Goal: Information Seeking & Learning: Learn about a topic

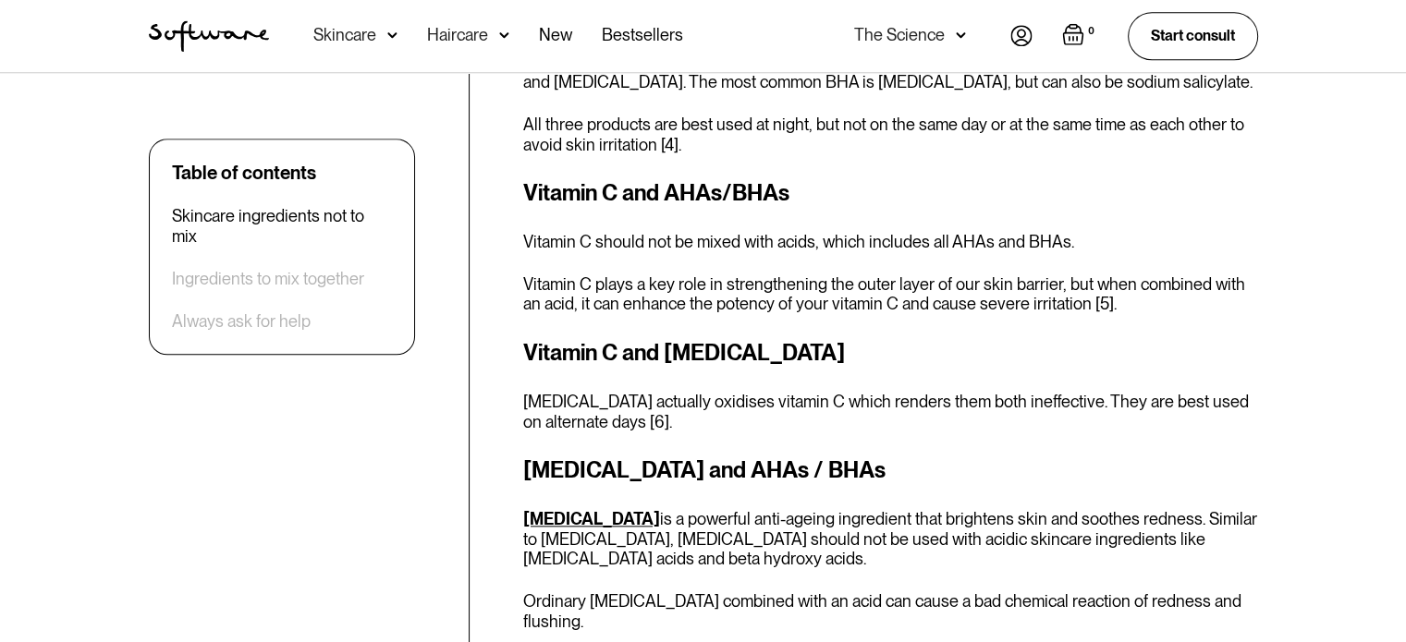
scroll to position [1913, 0]
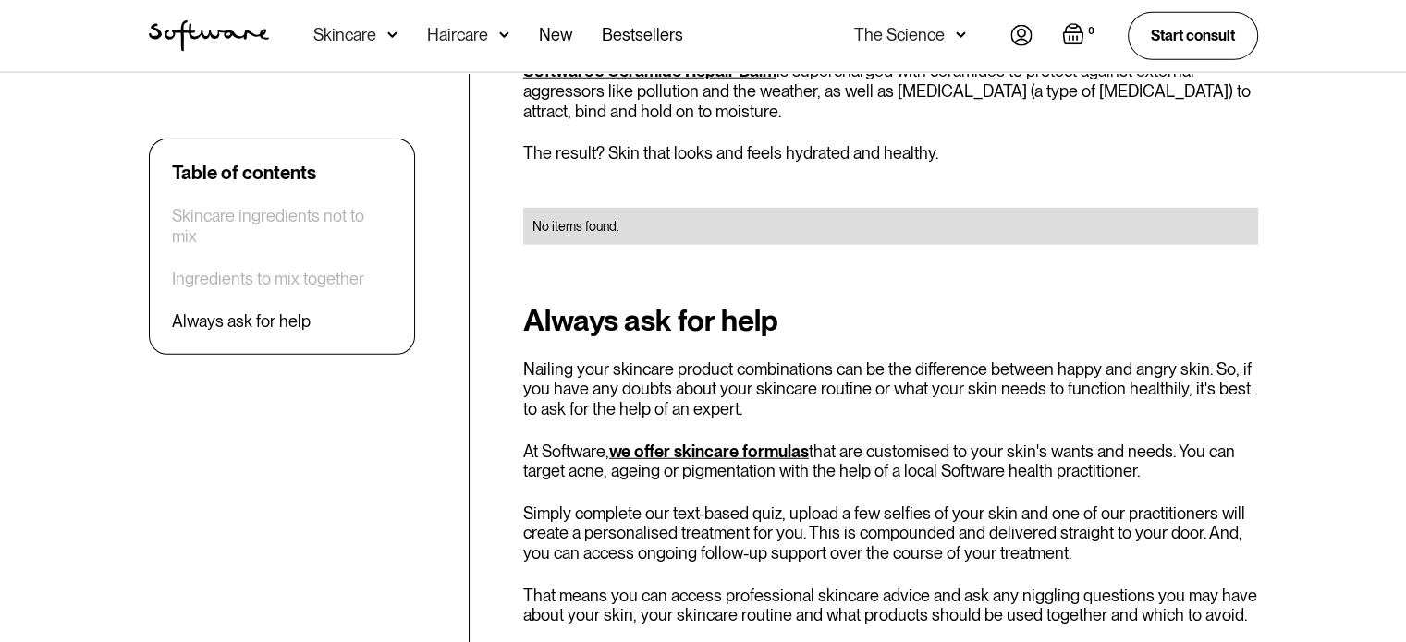
scroll to position [4894, 0]
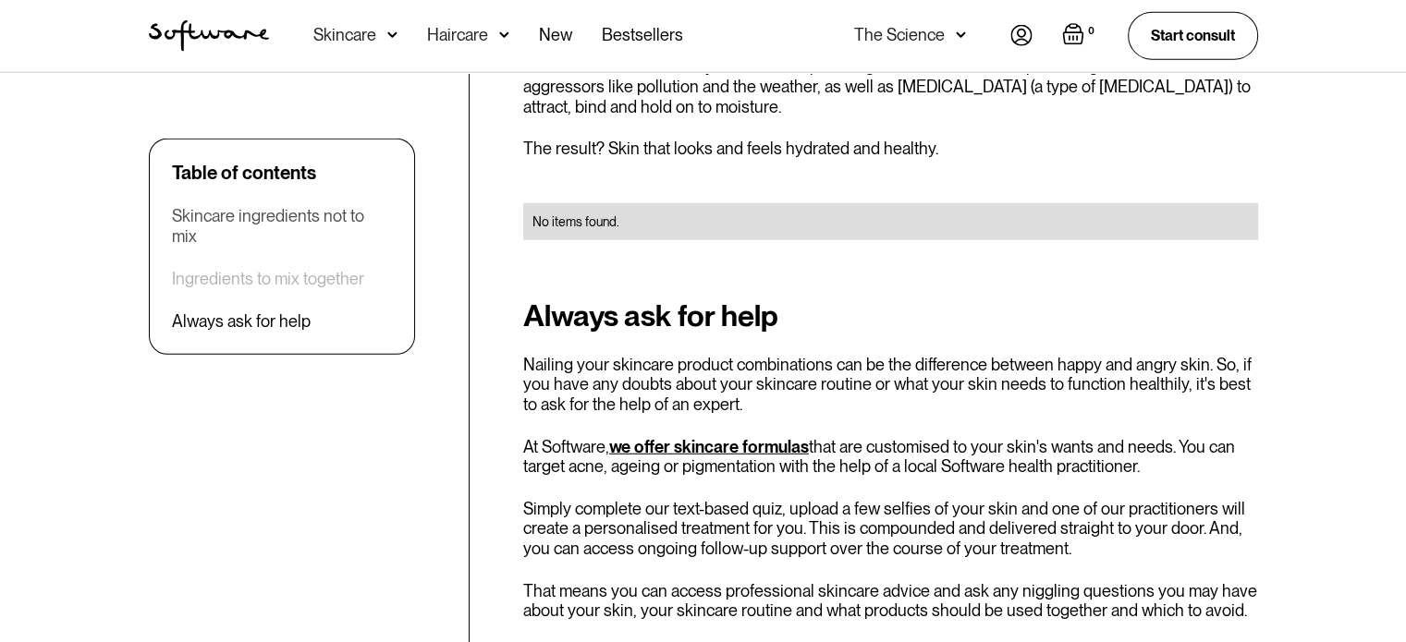
click at [348, 216] on div "Skincare ingredients not to mix" at bounding box center [282, 226] width 220 height 40
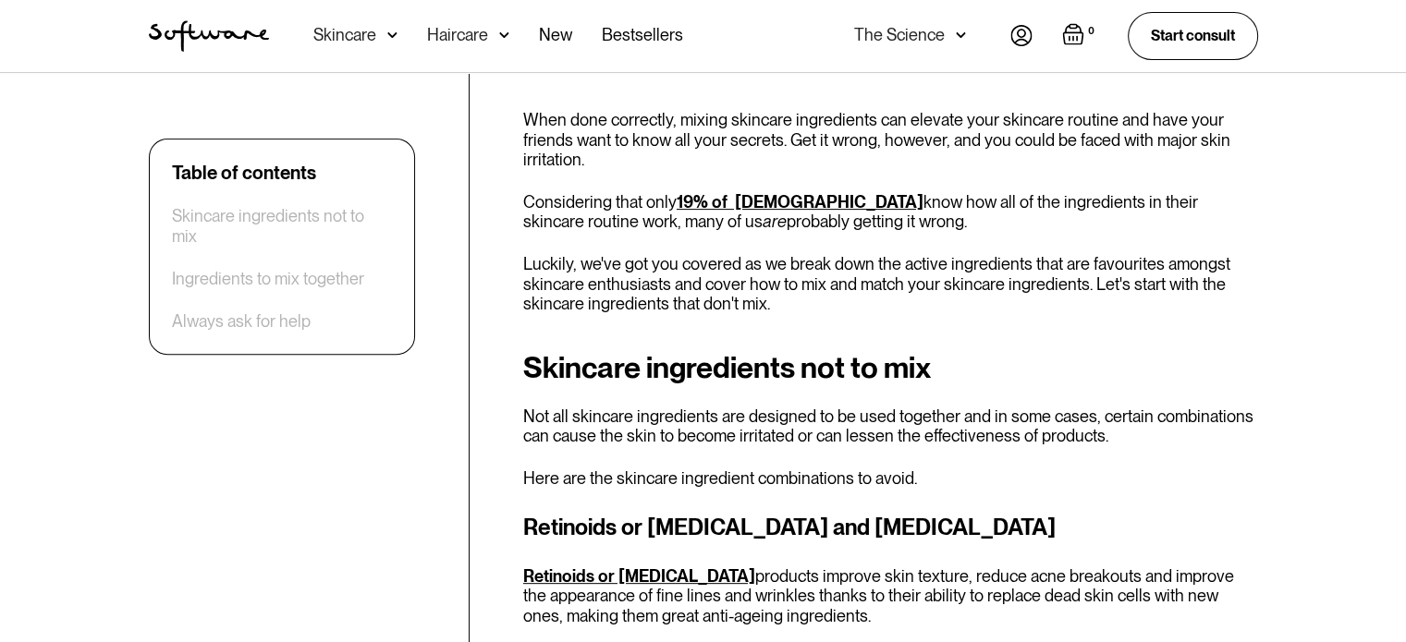
scroll to position [555, 0]
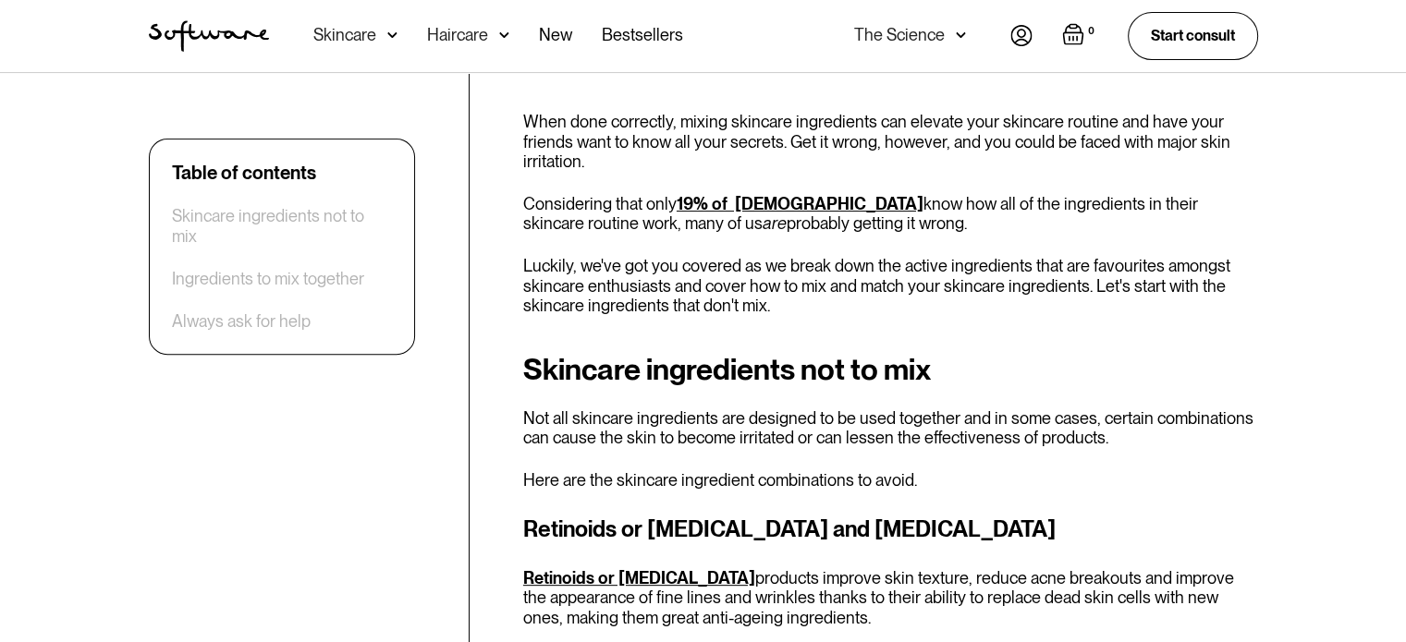
scroll to position [4894, 0]
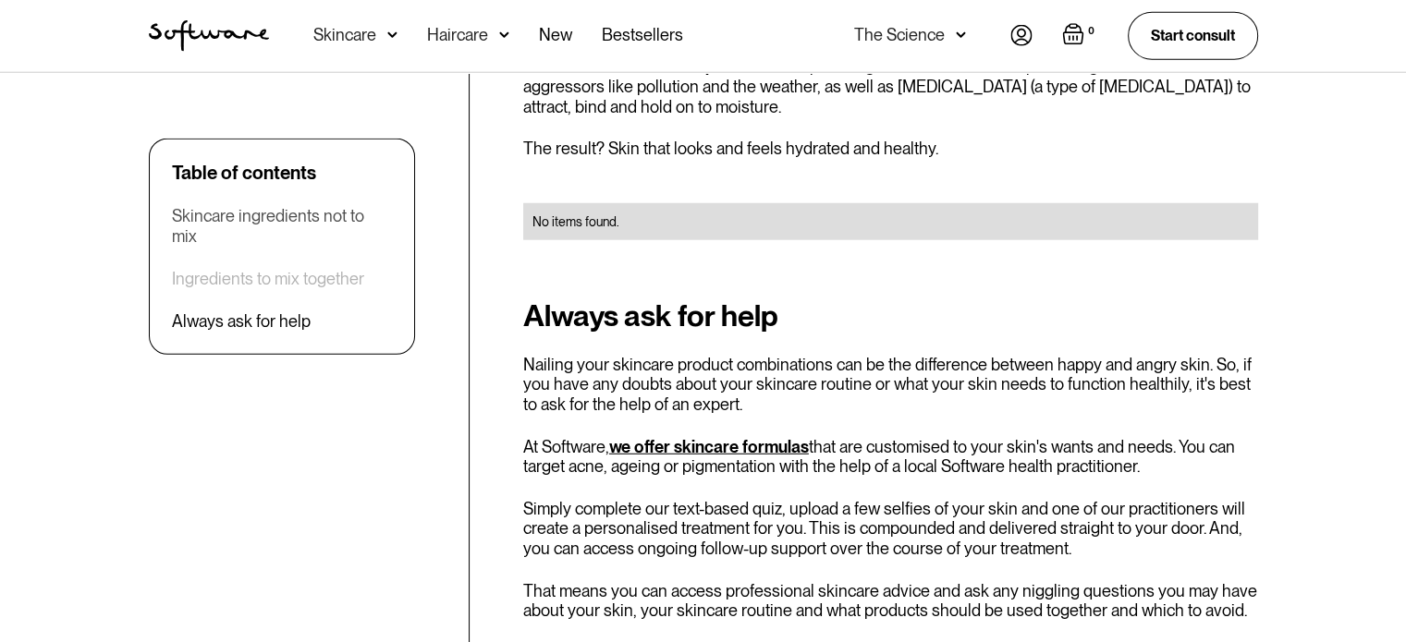
click at [269, 218] on div "Skincare ingredients not to mix" at bounding box center [282, 226] width 220 height 40
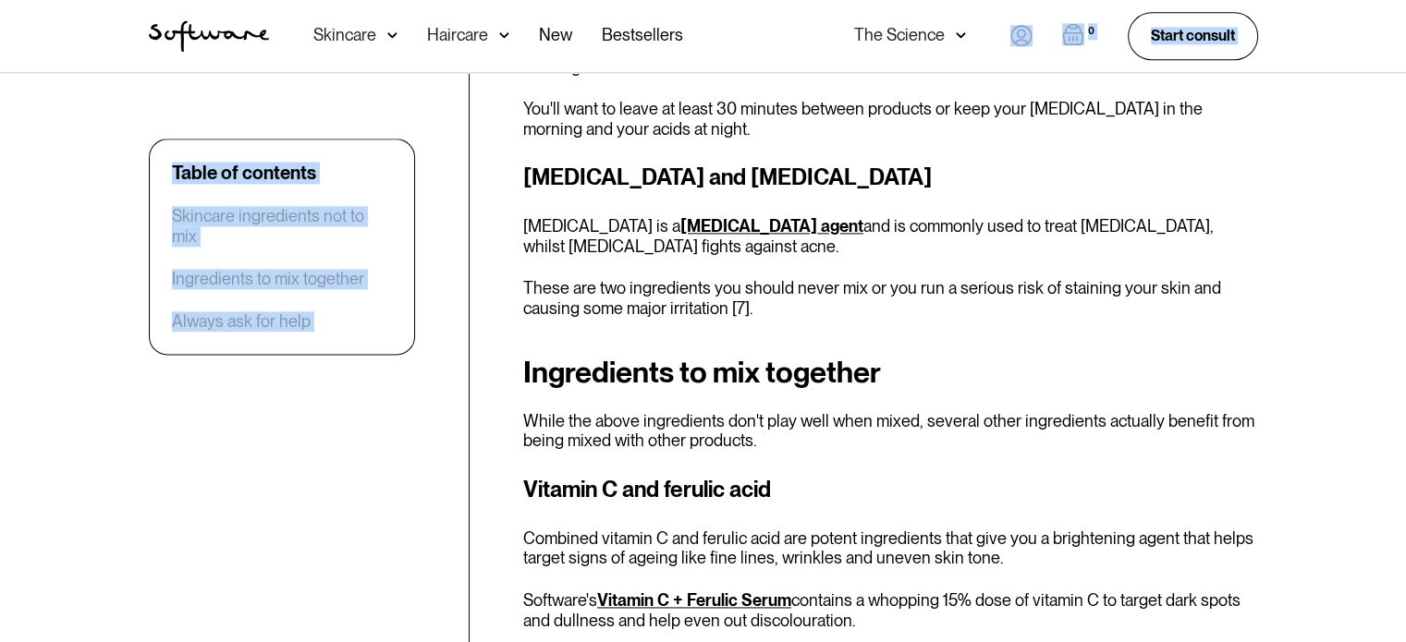
scroll to position [2451, 0]
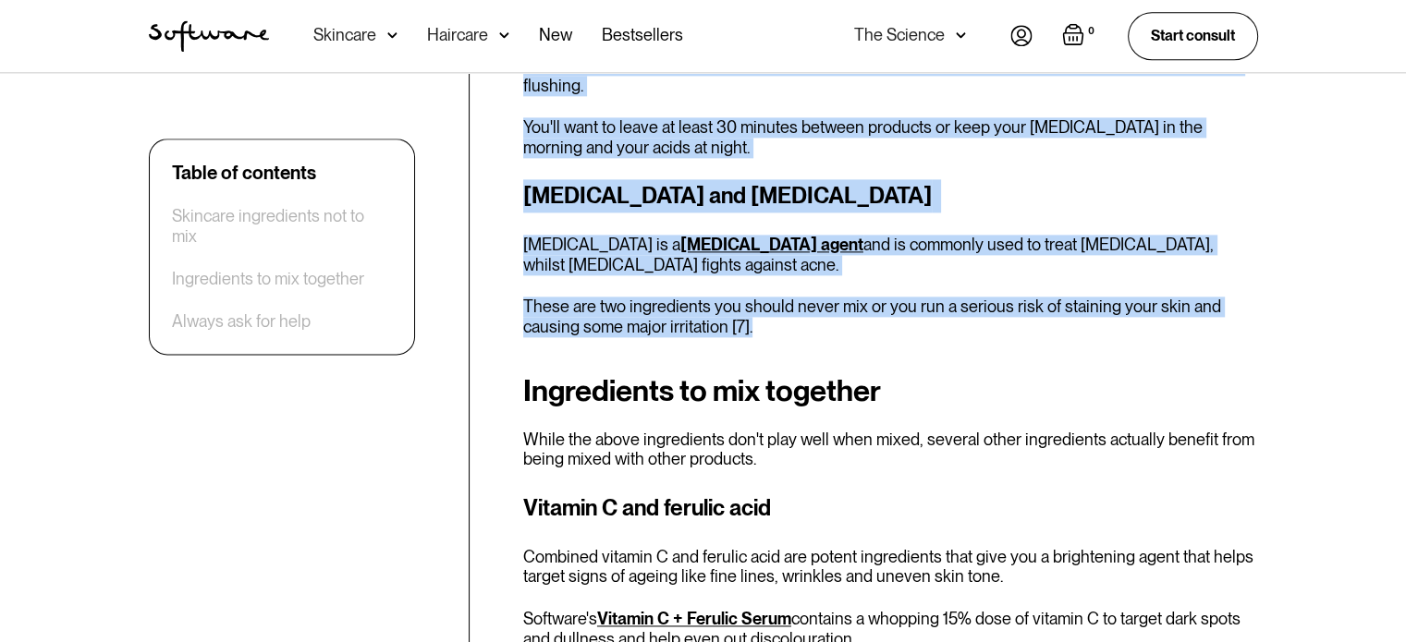
drag, startPoint x: 506, startPoint y: 336, endPoint x: 875, endPoint y: 295, distance: 371.0
copy div "Skincare ingredients not to mix Not all skincare ingredients are designed to be…"
